Goal: Task Accomplishment & Management: Complete application form

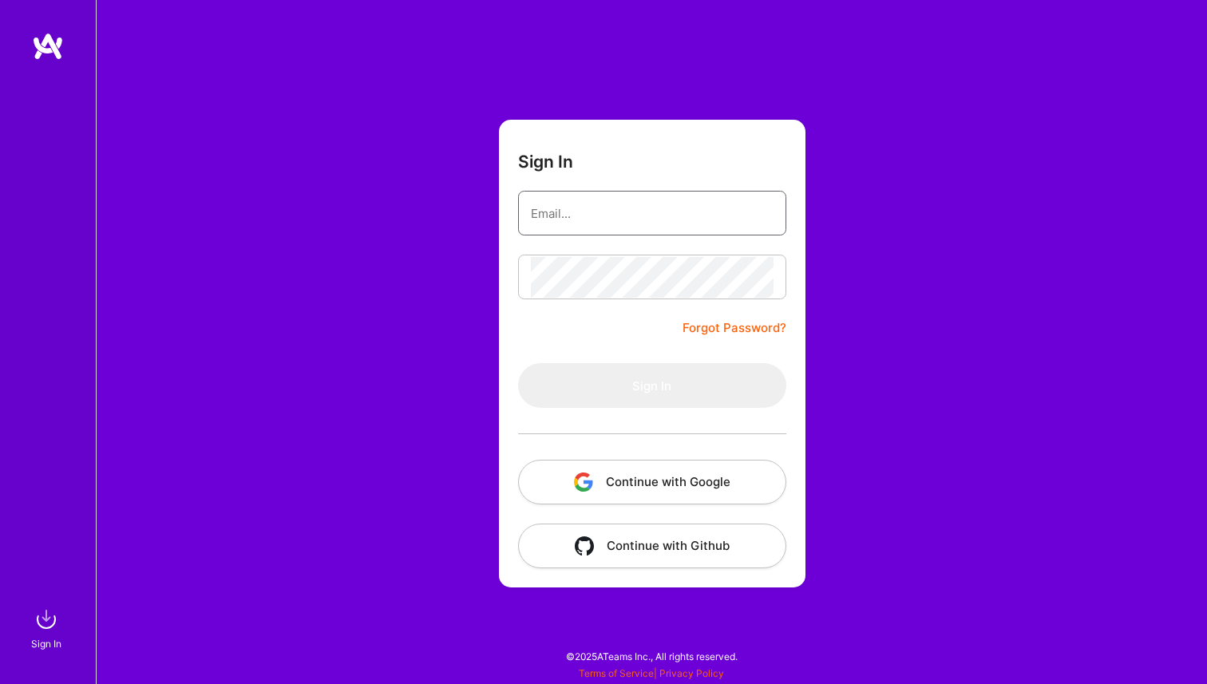
type input "raul.ogh@gmail.com"
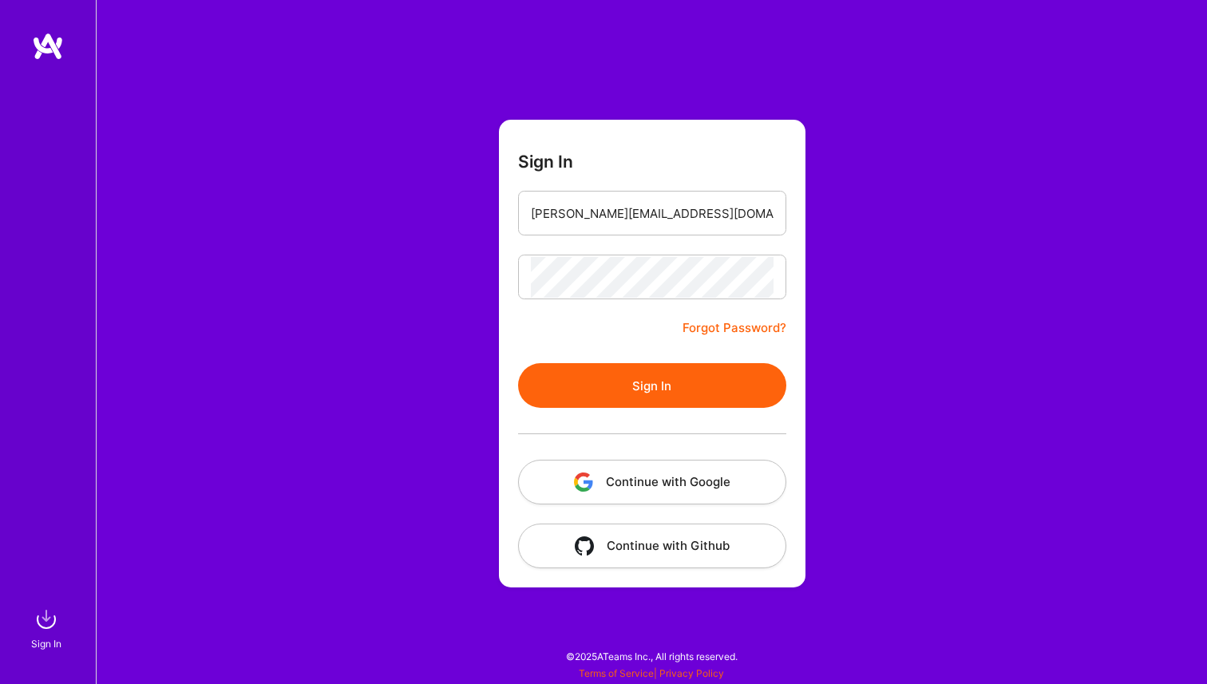
click at [644, 366] on button "Sign In" at bounding box center [652, 385] width 268 height 45
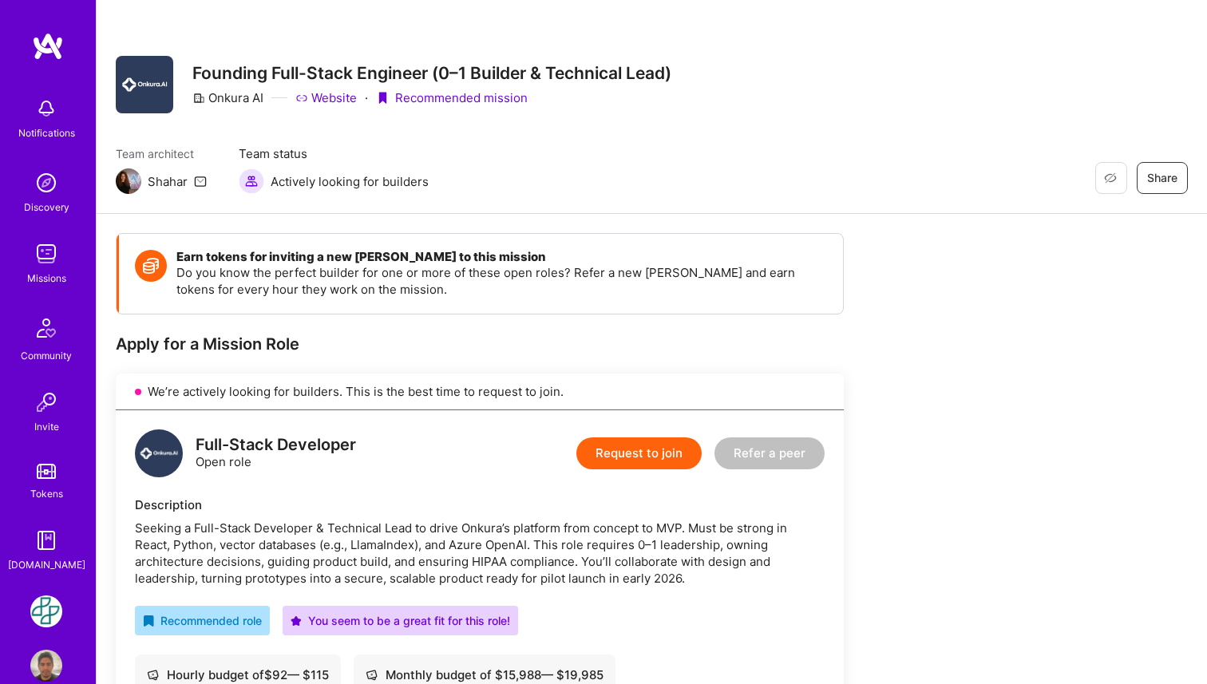
click at [560, 326] on div "Earn tokens for inviting a new [PERSON_NAME] to this mission Do you know the pe…" at bounding box center [480, 627] width 728 height 789
click at [649, 453] on button "Request to join" at bounding box center [638, 453] width 125 height 32
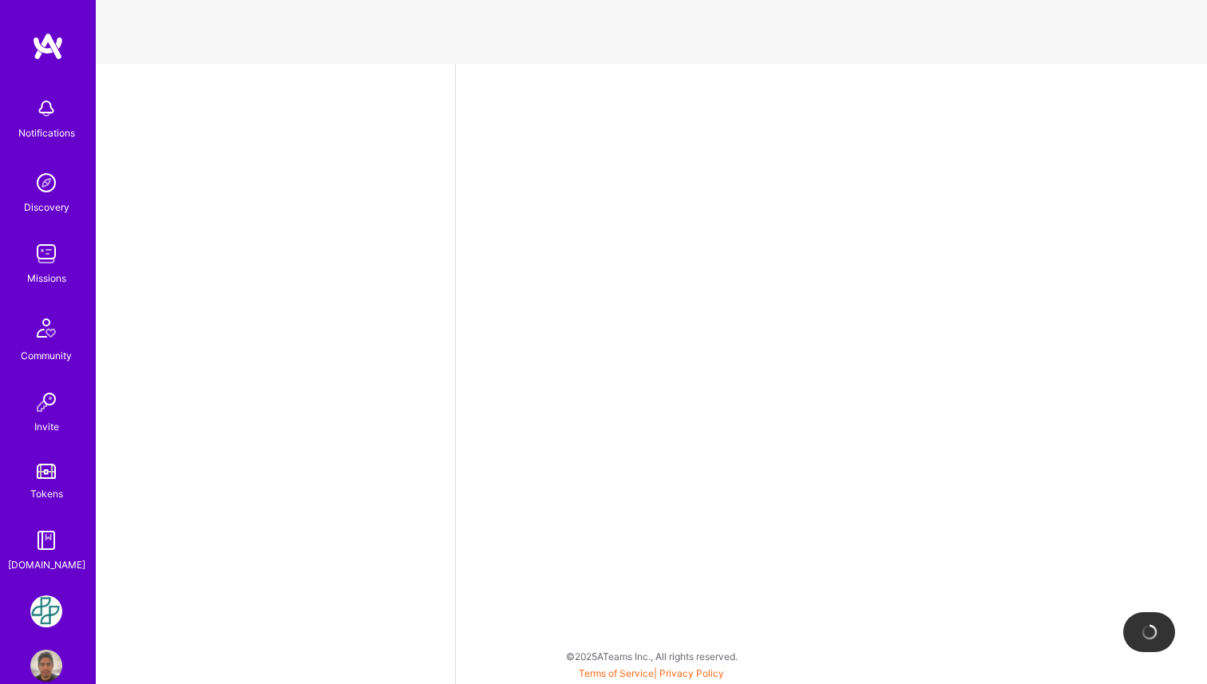
select select "PE"
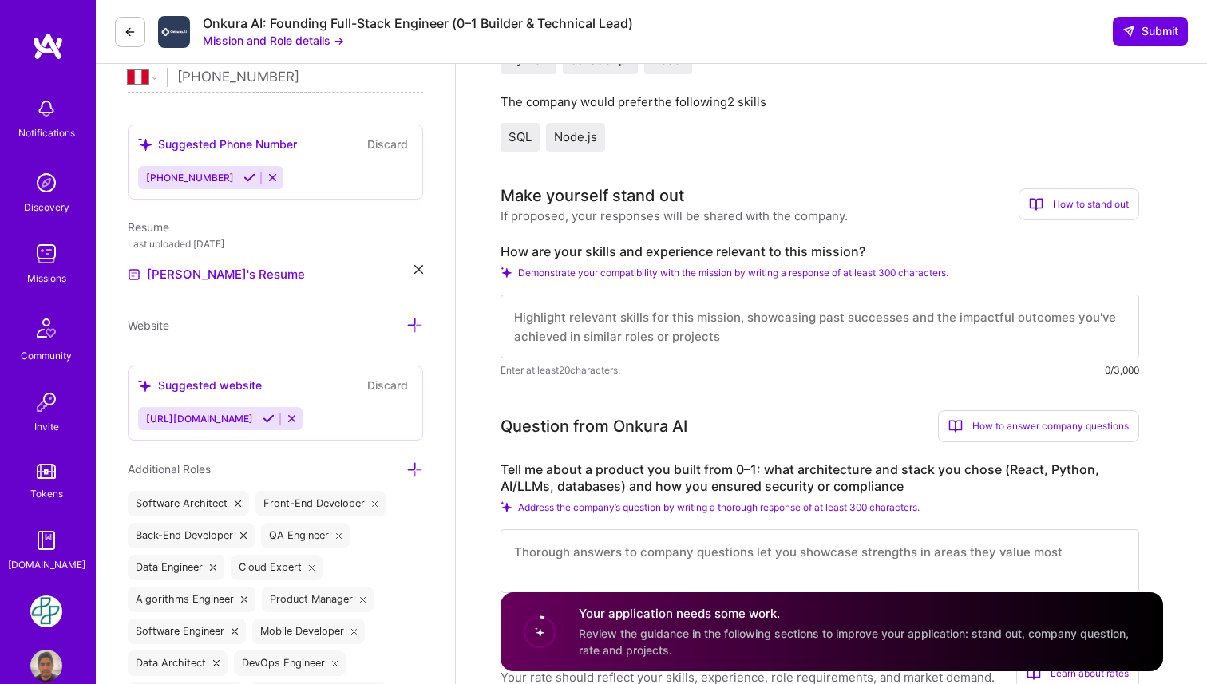
scroll to position [380, 0]
click at [544, 360] on textarea at bounding box center [819, 328] width 639 height 64
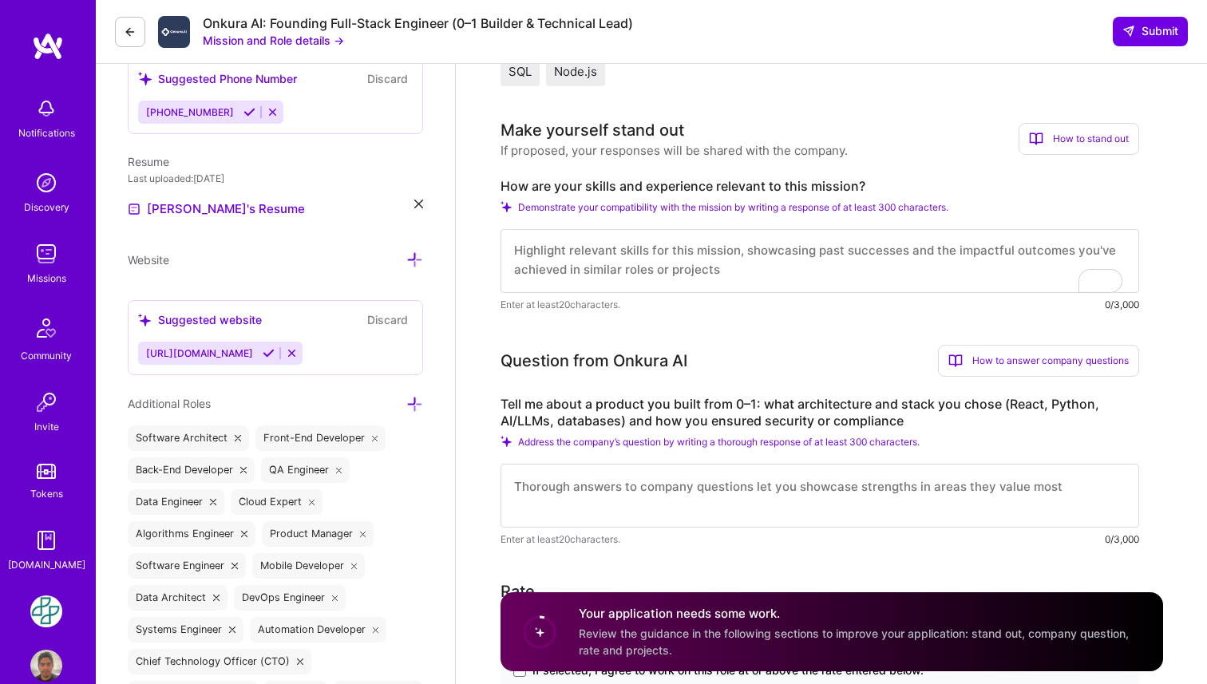
scroll to position [429, 0]
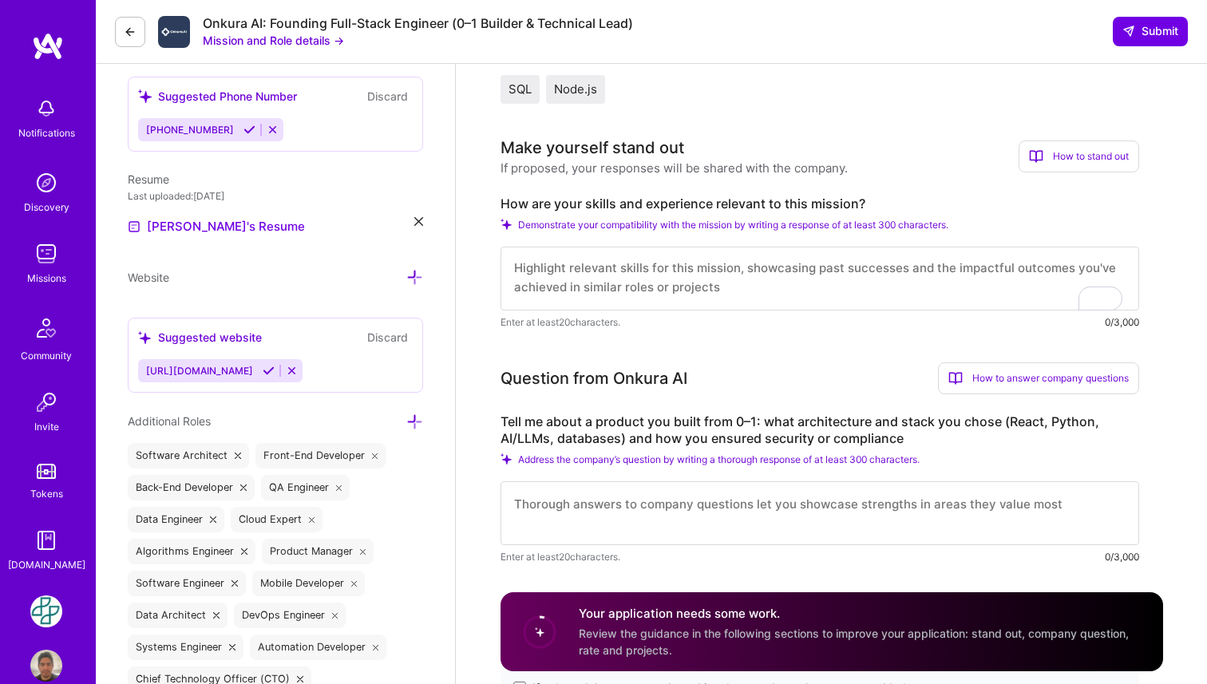
click at [629, 295] on textarea "To enrich screen reader interactions, please activate Accessibility in Grammarl…" at bounding box center [819, 279] width 639 height 64
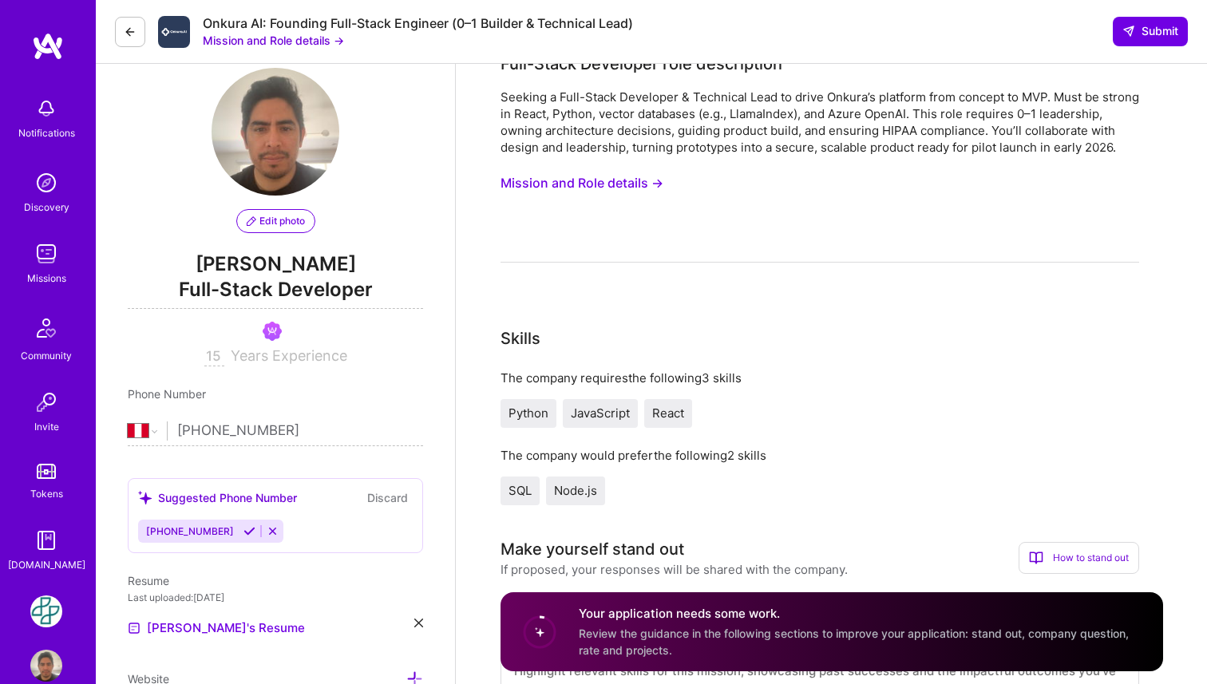
scroll to position [0, 0]
